Goal: Task Accomplishment & Management: Manage account settings

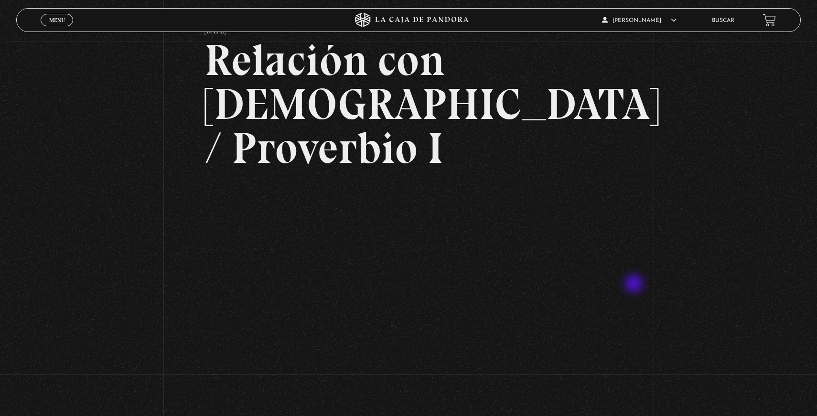
scroll to position [72, 0]
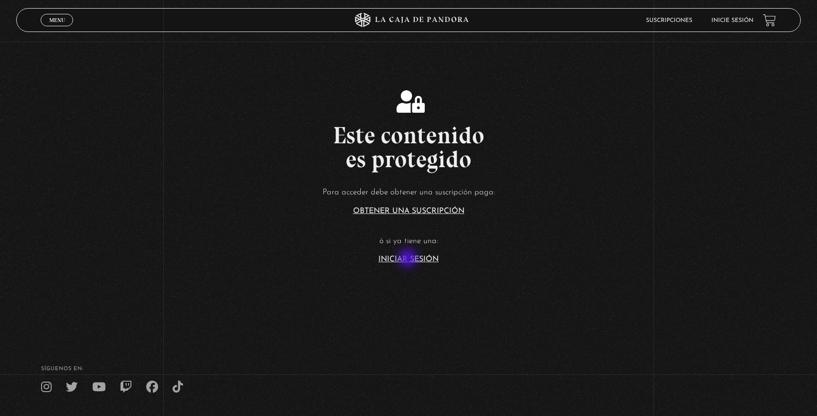
click at [409, 260] on link "Iniciar Sesión" at bounding box center [408, 260] width 60 height 8
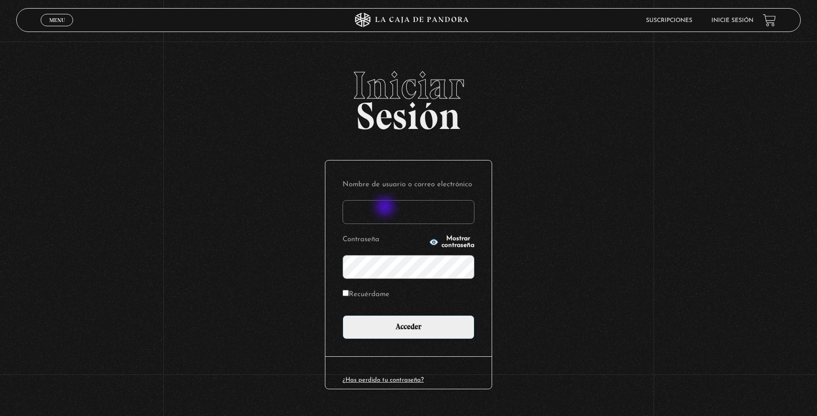
click at [386, 207] on input "Nombre de usuario o correo electrónico" at bounding box center [409, 212] width 132 height 24
type input "vivi08za@hotmail.com"
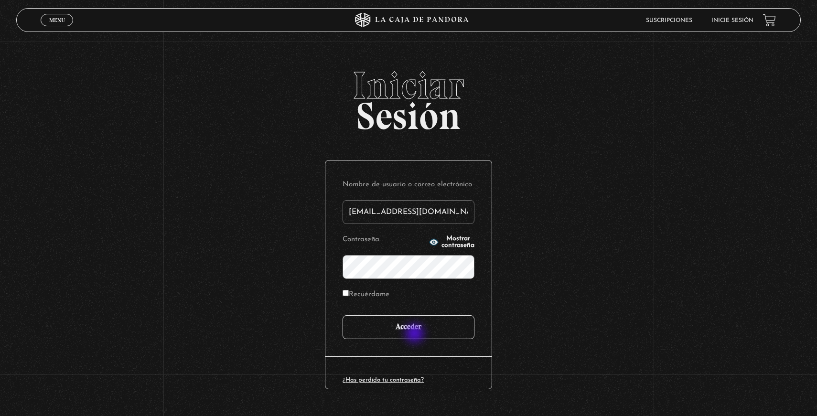
click at [416, 334] on input "Acceder" at bounding box center [409, 327] width 132 height 24
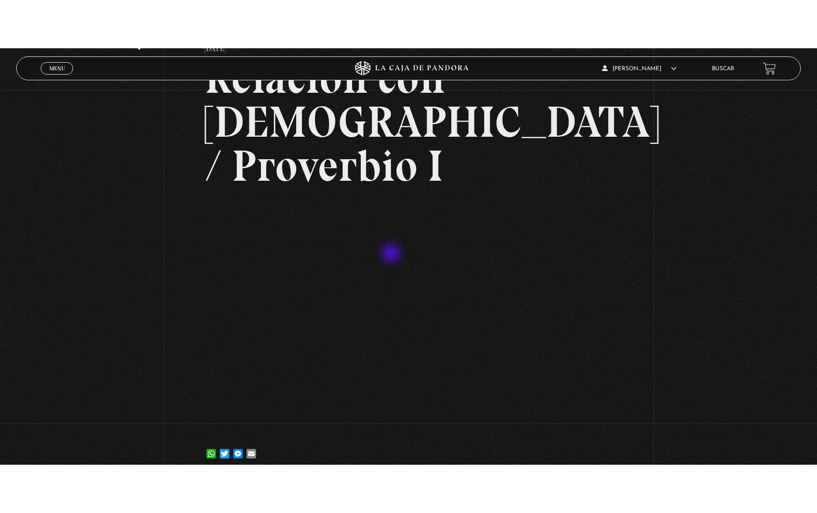
scroll to position [98, 0]
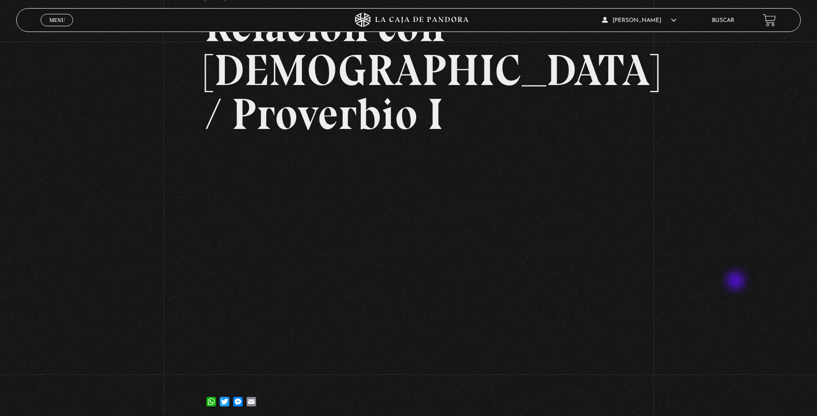
click at [736, 282] on div "Volver [DATE] Relación con [DEMOGRAPHIC_DATA] / Proverbio I WhatsApp Twitter Me…" at bounding box center [408, 184] width 817 height 480
